Goal: Task Accomplishment & Management: Complete application form

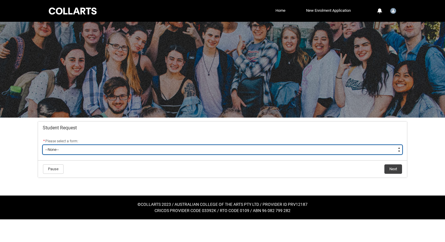
click at [177, 150] on select "--None-- Academic Transcript Application to Appeal Assignment Extension Change …" at bounding box center [223, 149] width 360 height 9
type lightning-select "Special_Consideration_Choice"
click at [43, 145] on select "--None-- Academic Transcript Application to Appeal Assignment Extension Change …" at bounding box center [223, 149] width 360 height 9
select select "Special_Consideration_Choice"
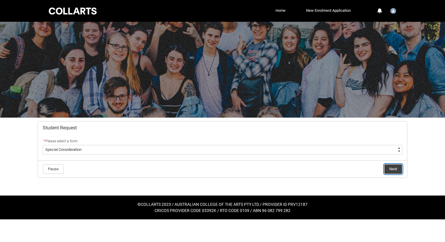
click at [390, 167] on button "Next" at bounding box center [393, 168] width 18 height 9
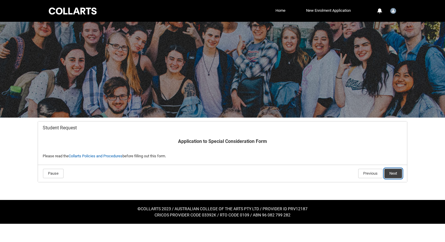
click at [395, 171] on button "Next" at bounding box center [393, 173] width 18 height 9
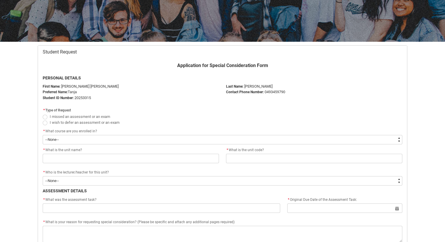
scroll to position [84, 0]
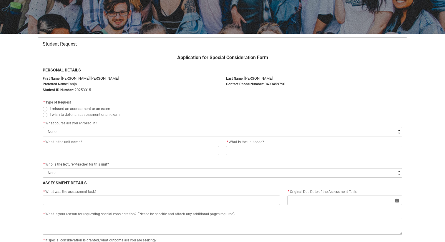
click at [45, 115] on span "Redu_Student_Request flow" at bounding box center [45, 115] width 5 height 5
click at [43, 112] on input "I wish to defer an assessment or an exam" at bounding box center [42, 111] width 0 height 0
radio input "true"
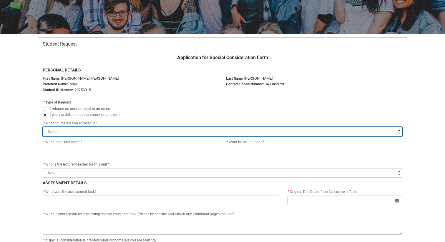
click at [57, 134] on select "--None-- Diploma of Fashion Marketing V2" at bounding box center [223, 131] width 360 height 9
type lightning-select "recordPicklist_ProgramEnrollment.a0jOZ0000066NL6YAM"
click at [43, 127] on select "--None-- Diploma of Fashion Marketing V2" at bounding box center [223, 131] width 360 height 9
select select "recordPicklist_ProgramEnrollment.a0jOZ0000066NL6YAM"
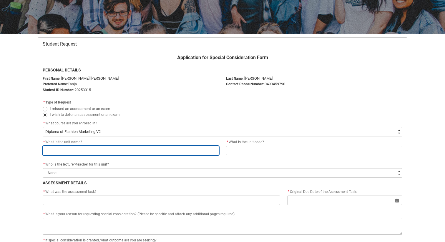
click at [64, 154] on input "Redu_Student_Request flow" at bounding box center [131, 150] width 176 height 9
type lightning-primitive-input-simple "S"
type input "S"
type lightning-primitive-input-simple "Su"
type input "Su"
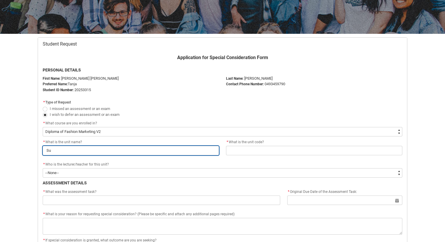
type lightning-primitive-input-simple "Sus"
type input "Sus"
type lightning-primitive-input-simple "Sust"
type input "Sust"
type lightning-primitive-input-simple "Susta"
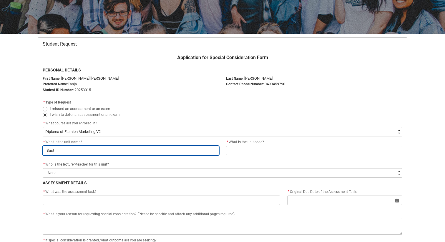
type input "Susta"
type lightning-primitive-input-simple "Sustai"
type input "Sustai"
type lightning-primitive-input-simple "Sustain"
type input "Sustain"
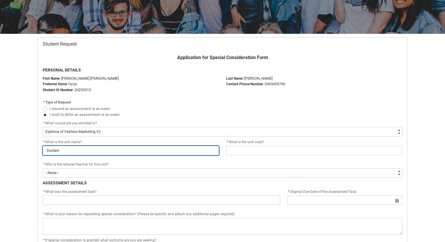
type lightning-primitive-input-simple "Sustaina"
type input "Sustaina"
type lightning-primitive-input-simple "Sustainab"
type input "Sustainab"
type lightning-primitive-input-simple "Sustainabl"
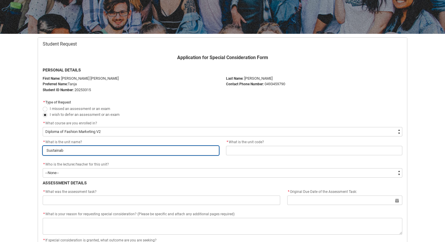
type input "Sustainabl"
type lightning-primitive-input-simple "Sustainable"
type input "Sustainable"
type lightning-primitive-input-simple "Sustainable"
type input "Sustainable"
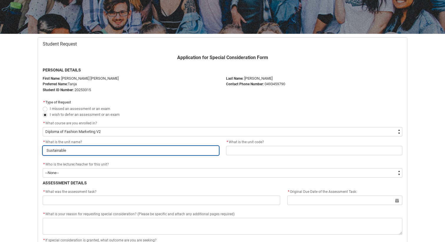
type lightning-primitive-input-simple "Sustainable F"
type input "Sustainable F"
type lightning-primitive-input-simple "Sustainable Fa"
type input "Sustainable Fa"
type lightning-primitive-input-simple "Sustainable Fas"
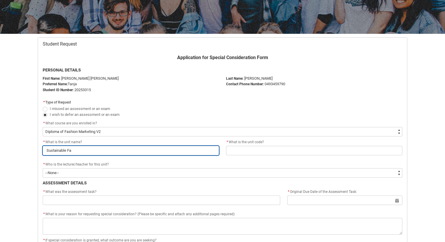
type input "Sustainable Fas"
type lightning-primitive-input-simple "Sustainable Fash"
type input "Sustainable Fash"
type lightning-primitive-input-simple "Sustainable Fashi"
type input "Sustainable Fashi"
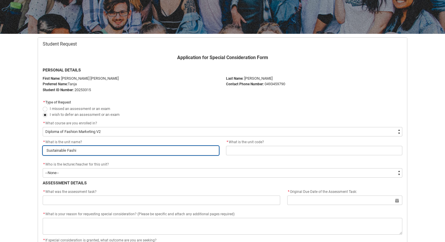
type lightning-primitive-input-simple "Sustainable Fashio"
type input "Sustainable Fashio"
type lightning-primitive-input-simple "Sustainable Fashion"
type input "Sustainable Fashion"
type lightning-primitive-input-simple "Sustainable Fashion"
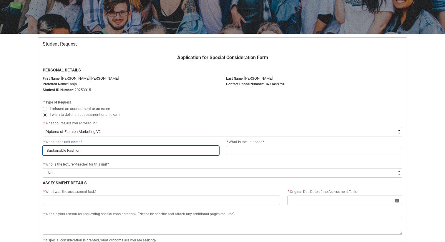
type input "Sustainable Fashion"
type lightning-primitive-input-simple "Sustainable Fashion B"
type input "Sustainable Fashion B"
type lightning-primitive-input-simple "Sustainable Fashion Bu"
type input "Sustainable Fashion Bu"
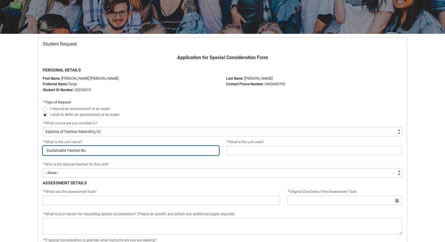
type lightning-primitive-input-simple "Sustainable Fashion Bus"
type input "Sustainable Fashion Bus"
type lightning-primitive-input-simple "Sustainable Fashion Busi"
type input "Sustainable Fashion Busi"
type lightning-primitive-input-simple "Sustainable Fashion Busin"
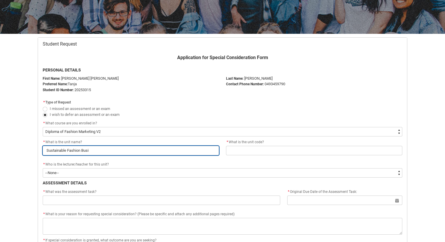
type input "Sustainable Fashion Busin"
type lightning-primitive-input-simple "Sustainable Fashion Busine"
type input "Sustainable Fashion Busine"
type lightning-primitive-input-simple "Sustainable Fashion Busines"
type input "Sustainable Fashion Busines"
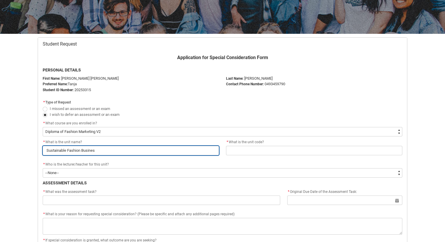
type lightning-primitive-input-simple "Sustainable Fashion Business"
type input "Sustainable Fashion Business"
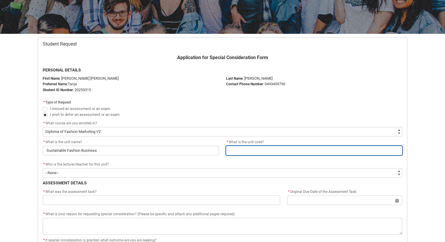
click at [267, 152] on input "Redu_Student_Request flow" at bounding box center [314, 150] width 176 height 9
paste input "SHSFB"
type lightning-primitive-input-simple "SHSFB"
type input "SHSFB"
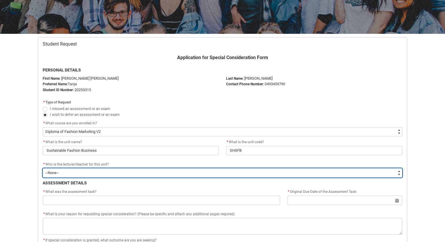
click at [169, 173] on select "--None-- [PERSON_NAME] [PERSON_NAME] [PERSON_NAME] [PERSON_NAME] [PERSON_NAME] …" at bounding box center [223, 172] width 360 height 9
click at [63, 172] on select "--None-- [PERSON_NAME] [PERSON_NAME] [PERSON_NAME] [PERSON_NAME] [PERSON_NAME] …" at bounding box center [223, 172] width 360 height 9
type lightning-select "Faculty_NamefromNtoZ.003OZ000004f8nLYAQ"
click at [43, 168] on select "--None-- [PERSON_NAME] [PERSON_NAME] [PERSON_NAME] [PERSON_NAME] [PERSON_NAME] …" at bounding box center [223, 172] width 360 height 9
select select "Faculty_NamefromNtoZ.003OZ000004f8nLYAQ"
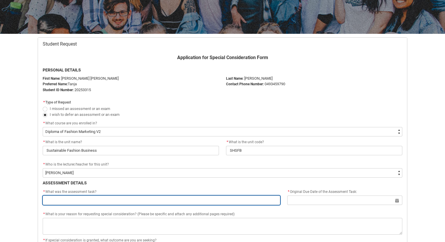
click at [97, 200] on input "Redu_Student_Request flow" at bounding box center [161, 200] width 237 height 9
type lightning-primitive-input-simple "T"
type input "T"
type lightning-primitive-input-simple "To"
type input "To"
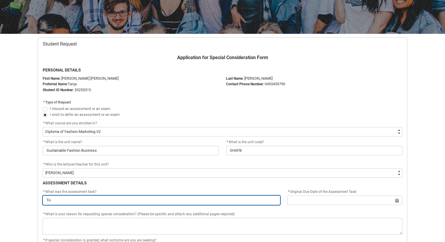
type lightning-primitive-input-simple "To"
type input "To"
type lightning-primitive-input-simple "To m"
type input "To m"
type lightning-primitive-input-simple "To"
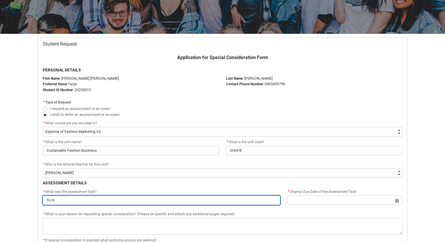
type input "To"
type lightning-primitive-input-simple "To m"
type input "To m"
type lightning-primitive-input-simple "To ma"
type input "To ma"
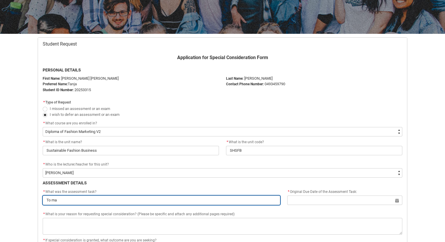
type lightning-primitive-input-simple "To mak"
type input "To mak"
type lightning-primitive-input-simple "To make"
type input "To make"
type lightning-primitive-input-simple "To make"
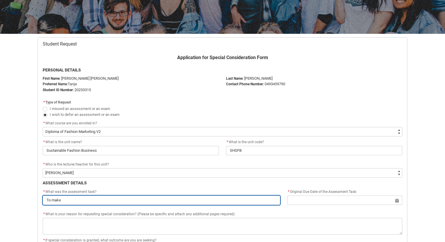
type input "To make"
type lightning-primitive-input-simple "To make a"
type input "To make a"
type lightning-primitive-input-simple "To make a"
type input "To make a"
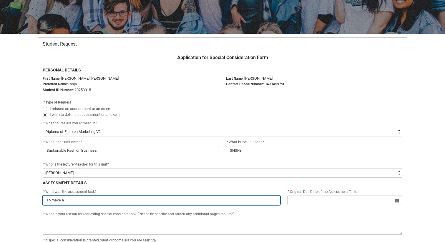
type lightning-primitive-input-simple "To make a p"
type input "To make a p"
type lightning-primitive-input-simple "To make a po"
type input "To make a po"
type lightning-primitive-input-simple "To make a pos"
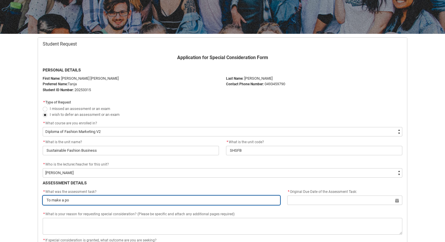
type input "To make a pos"
type lightning-primitive-input-simple "To make a post"
type input "To make a post"
type lightning-primitive-input-simple "To make a poste"
type input "To make a poste"
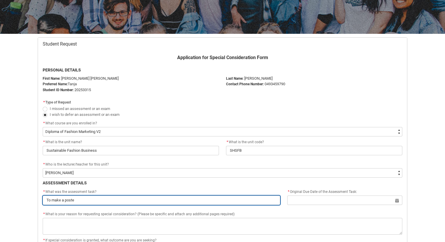
type lightning-primitive-input-simple "To make a poster"
type input "To make a poster"
type lightning-primitive-input-simple "To make a poster"
type input "To make a poster"
type lightning-primitive-input-simple "To make a poster a"
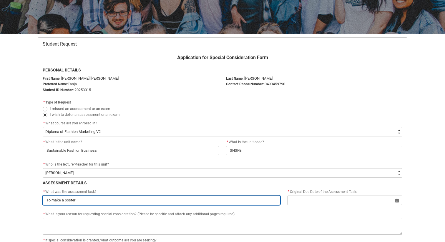
type input "To make a poster a"
type lightning-primitive-input-simple "To make a poster ab"
type input "To make a poster ab"
type lightning-primitive-input-simple "To make a poster abo"
type input "To make a poster abo"
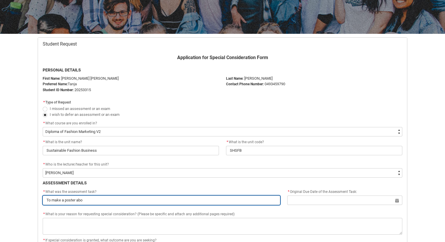
type lightning-primitive-input-simple "To make a poster abou"
type input "To make a poster abou"
type lightning-primitive-input-simple "To make a poster about"
type input "To make a poster about"
type lightning-primitive-input-simple "To make a poster about"
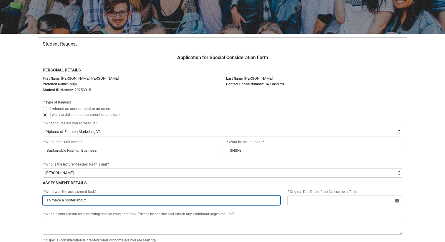
type input "To make a poster about"
type lightning-primitive-input-simple "To make a poster about t"
type input "To make a poster about t"
type lightning-primitive-input-simple "To make a poster about th"
type input "To make a poster about th"
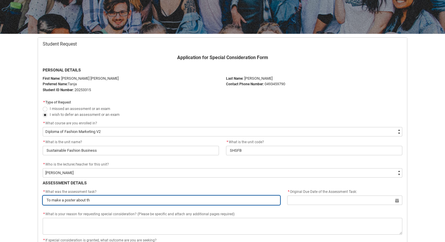
type lightning-primitive-input-simple "To make a poster about the"
type input "To make a poster about the"
type lightning-primitive-input-simple "To make a poster about the"
type input "To make a poster about the"
type lightning-primitive-input-simple "To make a poster about the f"
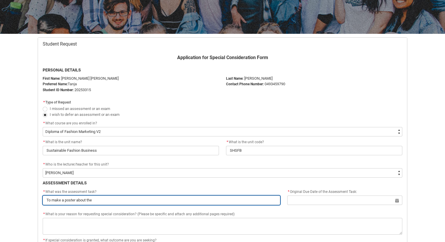
type input "To make a poster about the f"
type lightning-primitive-input-simple "To make a poster about the fa"
type input "To make a poster about the fa"
type lightning-primitive-input-simple "To make a poster about the fas"
type input "To make a poster about the fas"
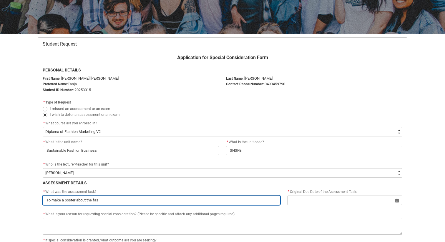
type lightning-primitive-input-simple "To make a poster about the fash"
type input "To make a poster about the fash"
type lightning-primitive-input-simple "To make a poster about the fashi"
type input "To make a poster about the fashi"
type lightning-primitive-input-simple "To make a poster about the fashio"
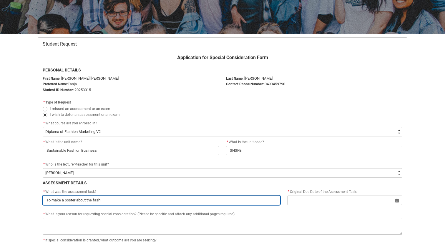
type input "To make a poster about the fashio"
type lightning-primitive-input-simple "To make a poster about the fashion"
type input "To make a poster about the fashion"
type lightning-primitive-input-simple "To make a poster about the fashion"
type input "To make a poster about the fashion"
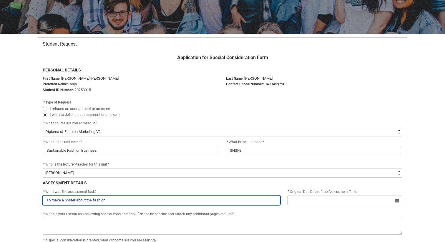
type lightning-primitive-input-simple "To make a poster about the fashion s"
type input "To make a poster about the fashion s"
type lightning-primitive-input-simple "To make a poster about the fashion sy"
type input "To make a poster about the fashion sy"
type lightning-primitive-input-simple "To make a poster about the fashion s"
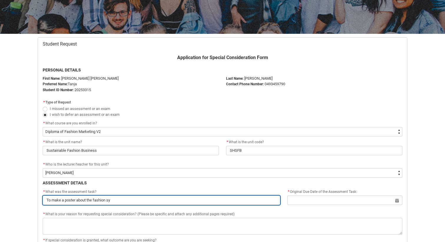
type input "To make a poster about the fashion s"
type lightning-primitive-input-simple "To make a poster about the fashion"
type input "To make a poster about the fashion"
type lightning-primitive-input-simple "To make a poster about the fashion"
type input "To make a poster about the fashion"
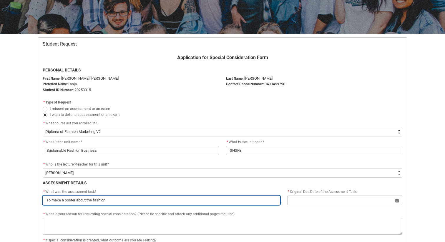
type lightning-primitive-input-simple "To make a poster about the fashio"
type input "To make a poster about the fashio"
type lightning-primitive-input-simple "To make a poster about the fashi"
type input "To make a poster about the fashi"
type lightning-primitive-input-simple "To make a poster about the fash"
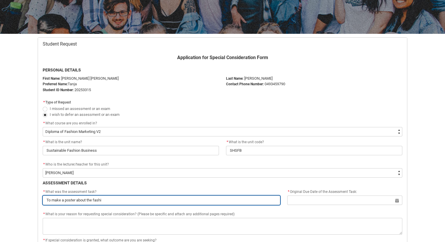
type input "To make a poster about the fash"
type lightning-primitive-input-simple "To make a poster about the fas"
type input "To make a poster about the fas"
type lightning-primitive-input-simple "To make a poster about the fa"
type input "To make a poster about the fa"
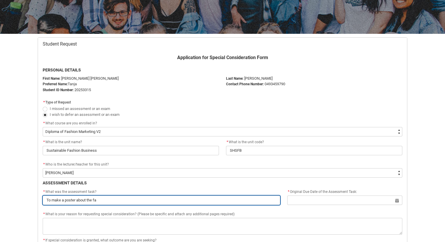
type lightning-primitive-input-simple "To make a poster about the f"
type input "To make a poster about the f"
type lightning-primitive-input-simple "To make a poster about the"
type input "To make a poster about the"
type lightning-primitive-input-simple "To make a poster about the l"
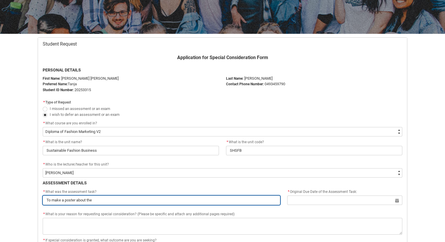
type input "To make a poster about the l"
type lightning-primitive-input-simple "To make a poster about the lo"
type input "To make a poster about the lo"
type lightning-primitive-input-simple "To make a poster about the loi"
type input "To make a poster about the loi"
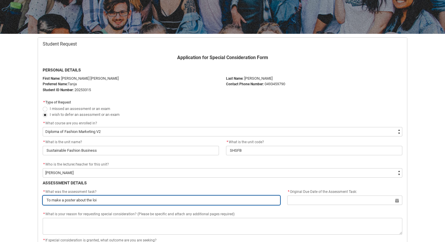
type lightning-primitive-input-simple "To make a poster about the loin"
type input "To make a poster about the loin"
type lightning-primitive-input-simple "To make a poster about the loi"
type input "To make a poster about the loi"
type lightning-primitive-input-simple "To make a poster about the lo"
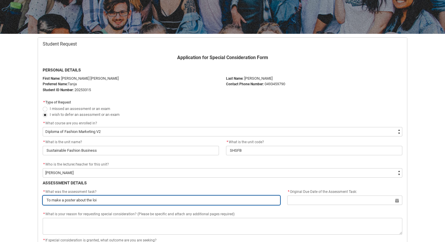
type input "To make a poster about the lo"
type lightning-primitive-input-simple "To make a poster about the l"
type input "To make a poster about the l"
type lightning-primitive-input-simple "To make a poster about the li"
type input "To make a poster about the li"
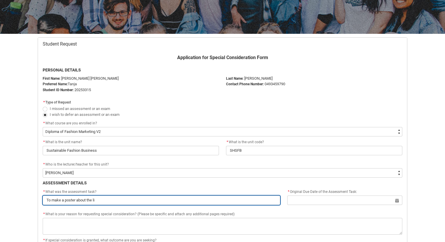
type lightning-primitive-input-simple "To make a poster about the lin"
type input "To make a poster about the lin"
type lightning-primitive-input-simple "To make a poster about the line"
type input "To make a poster about the line"
type lightning-primitive-input-simple "To make a poster about the linea"
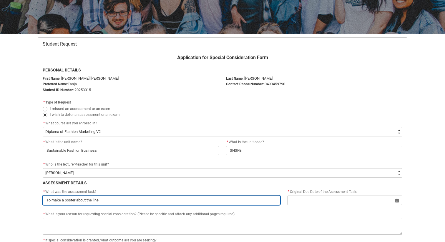
type input "To make a poster about the linea"
type lightning-primitive-input-simple "To make a poster about the linear"
type input "To make a poster about the linear"
type lightning-primitive-input-simple "To make a poster about the linear"
type input "To make a poster about the linear"
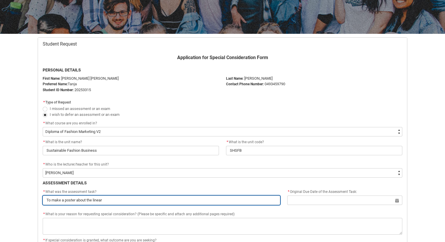
type lightning-primitive-input-simple "To make a poster about the linear a"
type input "To make a poster about the linear a"
type lightning-primitive-input-simple "To make a poster about the linear an"
type input "To make a poster about the linear an"
type lightning-primitive-input-simple "To make a poster about the linear and"
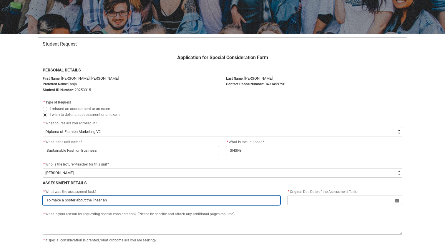
type input "To make a poster about the linear and"
type lightning-primitive-input-simple "To make a poster about the linear and"
type input "To make a poster about the linear and"
type lightning-primitive-input-simple "To make a poster about the linear and c"
type input "To make a poster about the linear and c"
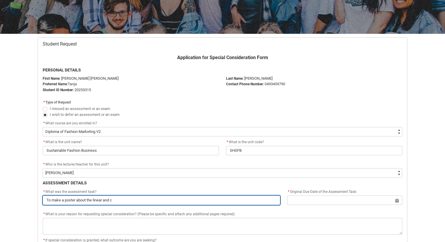
type lightning-primitive-input-simple "To make a poster about the linear and ci"
click at [80, 199] on input "To make a poster about the linear and circular fashion systems" at bounding box center [161, 200] width 237 height 9
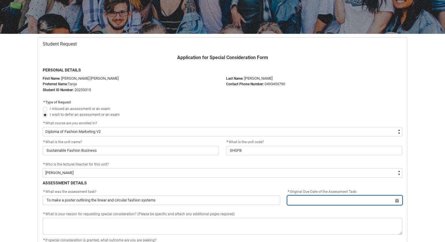
click at [313, 202] on input "Redu_Student_Request flow" at bounding box center [344, 200] width 115 height 9
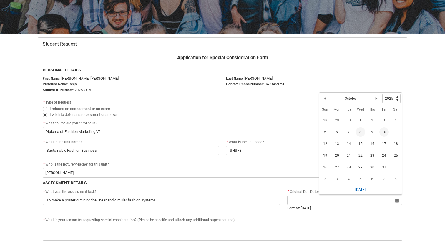
click at [381, 129] on span "10" at bounding box center [383, 131] width 9 height 9
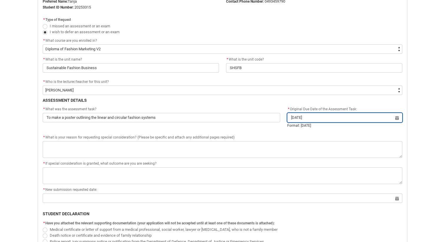
scroll to position [169, 0]
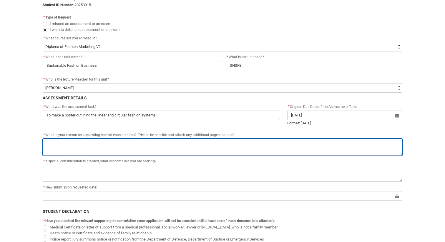
click at [283, 143] on textarea "*" at bounding box center [223, 147] width 360 height 17
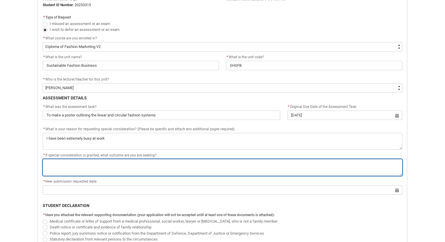
click at [190, 164] on textarea "*" at bounding box center [223, 167] width 360 height 17
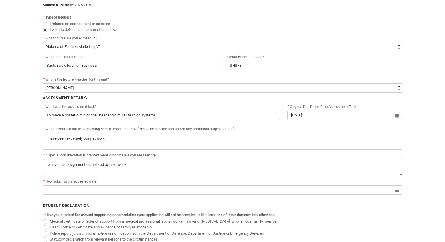
click at [143, 214] on span "Have you attached the relevant supporting documentation (your application will …" at bounding box center [159, 215] width 229 height 4
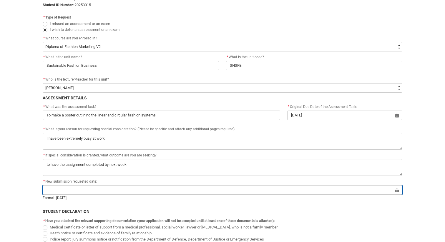
click at [132, 185] on input "Redu_Student_Request flow" at bounding box center [223, 189] width 360 height 9
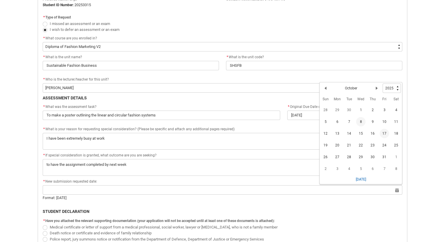
click at [382, 134] on span "17" at bounding box center [384, 133] width 9 height 9
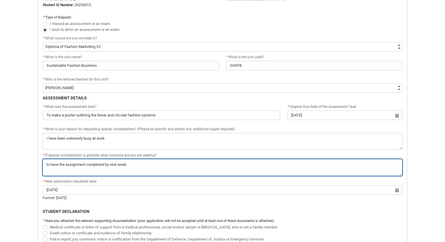
click at [138, 165] on textarea "*" at bounding box center [223, 167] width 360 height 17
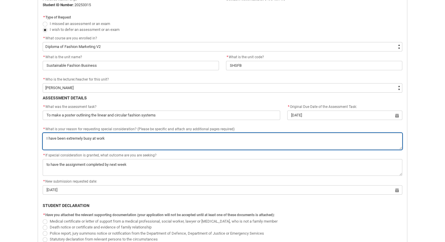
click at [116, 134] on textarea "*" at bounding box center [223, 141] width 360 height 17
click at [115, 135] on textarea "*" at bounding box center [223, 141] width 360 height 17
click at [115, 141] on textarea "*" at bounding box center [223, 141] width 360 height 17
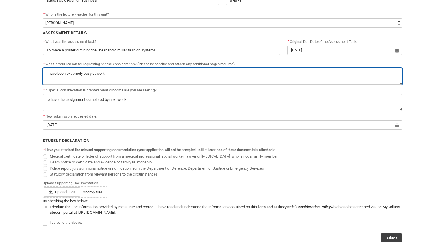
scroll to position [235, 0]
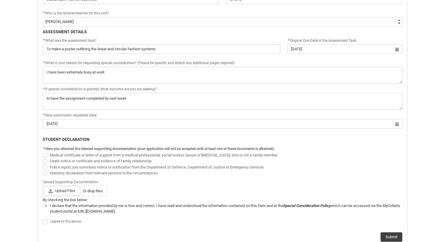
click at [438, 21] on div "Skip to Main Content Collarts Education Community Home New Enrolment Applicatio…" at bounding box center [222, 26] width 445 height 522
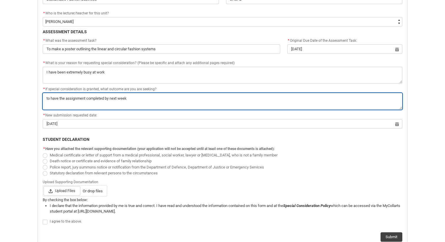
click at [157, 97] on textarea "*" at bounding box center [223, 101] width 360 height 17
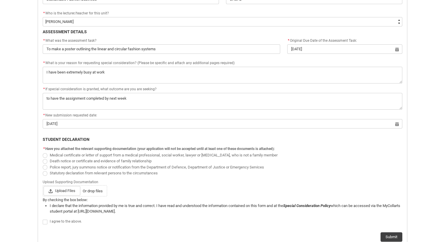
click at [44, 224] on span "Redu_Student_Request flow" at bounding box center [45, 222] width 5 height 5
click at [43, 219] on input "Redu_Student_Request flow" at bounding box center [42, 219] width 0 height 0
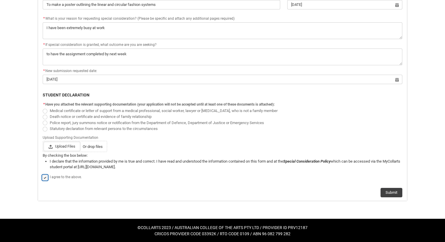
scroll to position [280, 0]
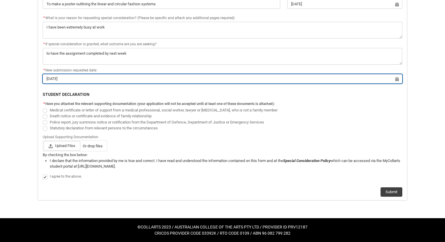
click at [208, 74] on input "[DATE]" at bounding box center [223, 78] width 360 height 9
